Goal: Entertainment & Leisure: Consume media (video, audio)

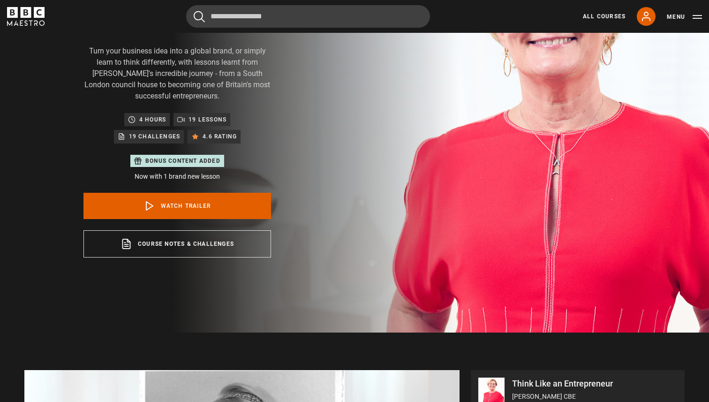
scroll to position [90, 0]
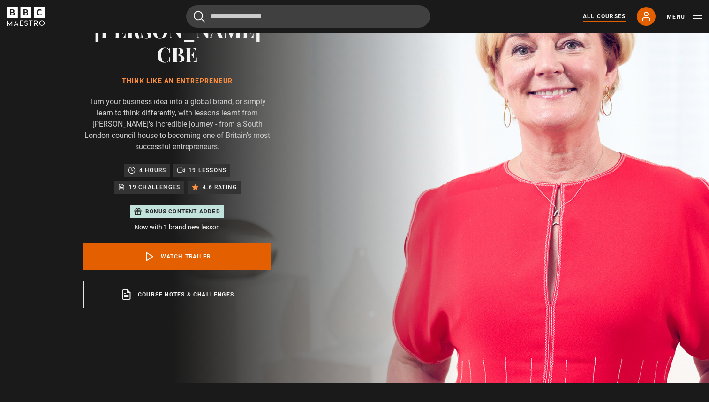
click at [601, 17] on link "All Courses" at bounding box center [604, 16] width 43 height 8
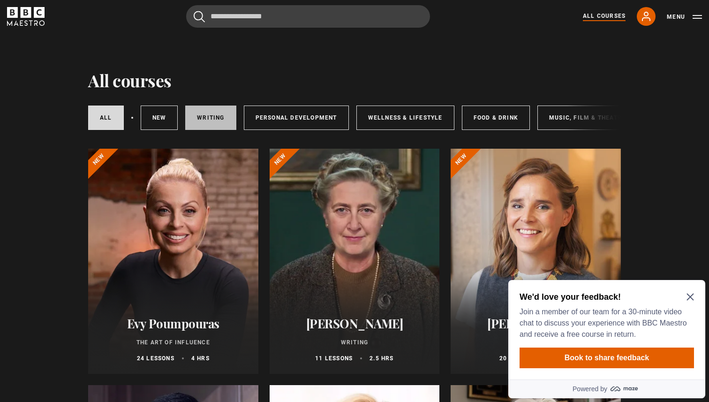
click at [215, 114] on link "Writing" at bounding box center [210, 118] width 51 height 24
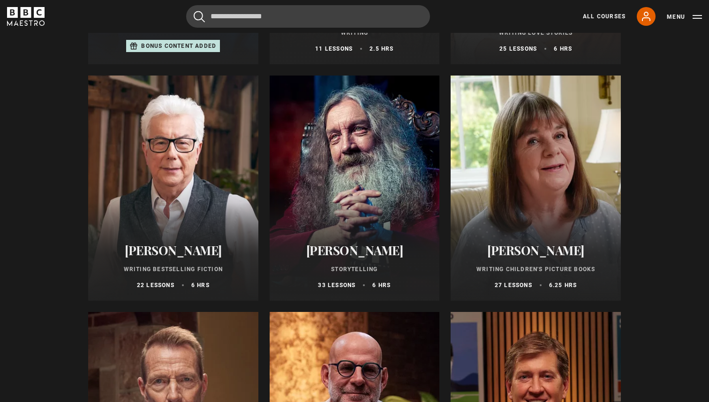
scroll to position [325, 0]
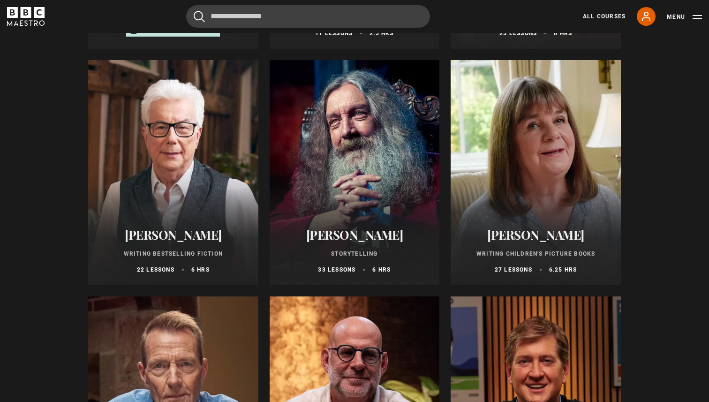
click at [559, 199] on div at bounding box center [536, 172] width 170 height 225
click at [507, 236] on h2 "[PERSON_NAME]" at bounding box center [536, 235] width 148 height 15
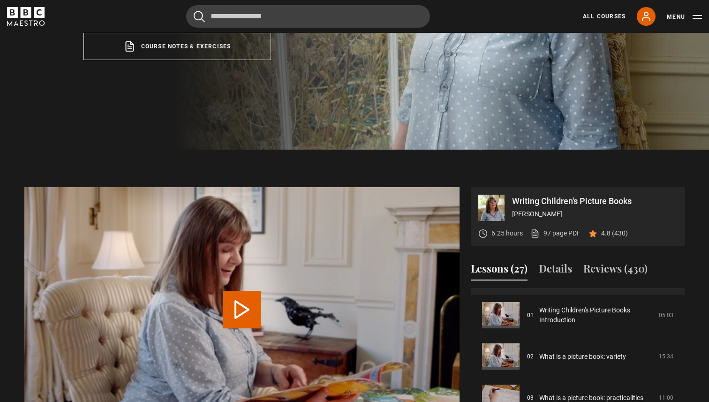
scroll to position [43, 0]
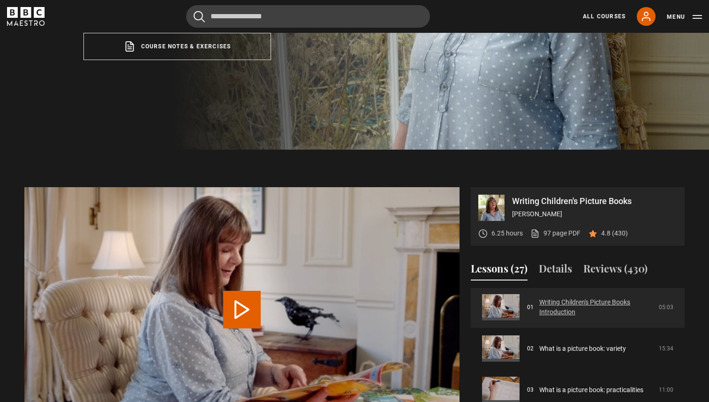
click at [565, 304] on link "Writing Children's Picture Books Introduction" at bounding box center [597, 307] width 114 height 20
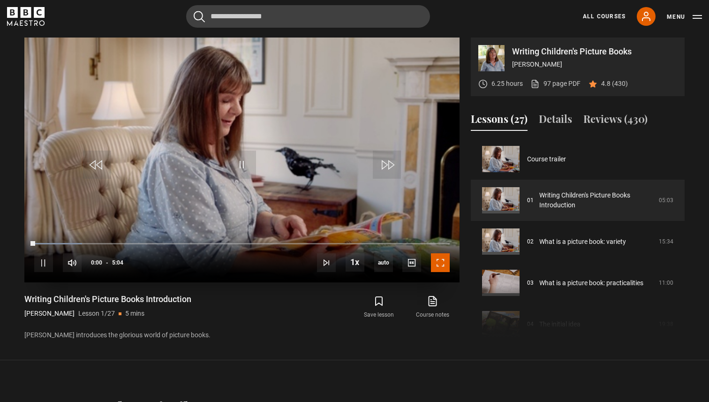
click at [436, 266] on span "Video Player" at bounding box center [440, 262] width 19 height 19
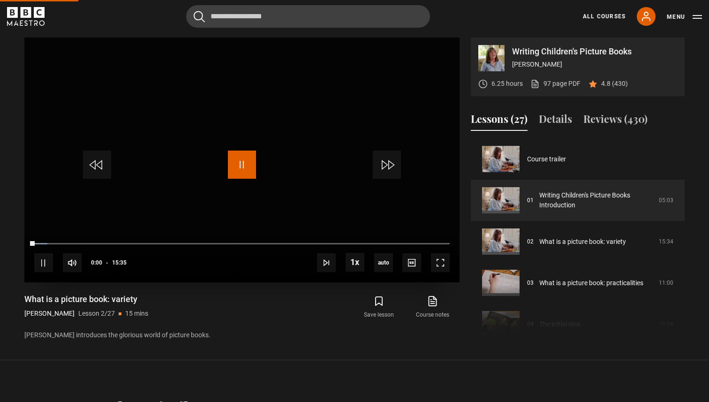
click at [246, 173] on span "Video Player" at bounding box center [242, 165] width 28 height 28
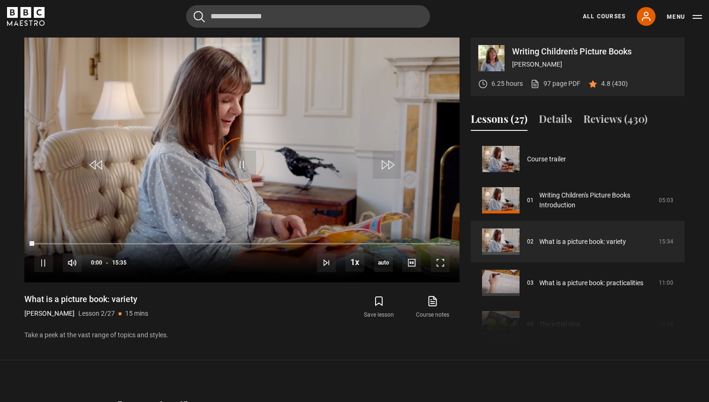
scroll to position [41, 0]
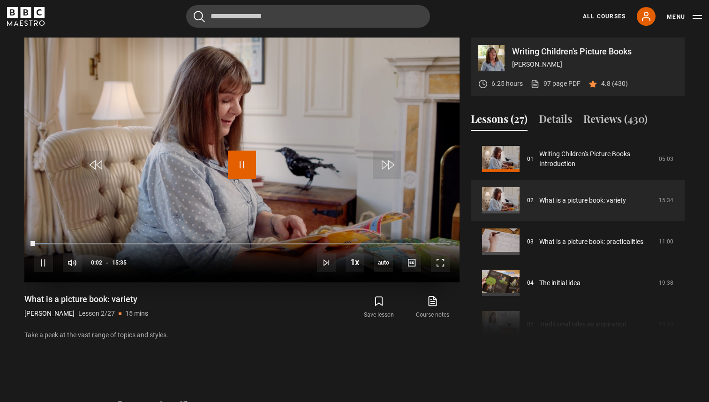
click at [244, 165] on span "Video Player" at bounding box center [242, 165] width 28 height 28
